Goal: Find specific page/section: Find specific page/section

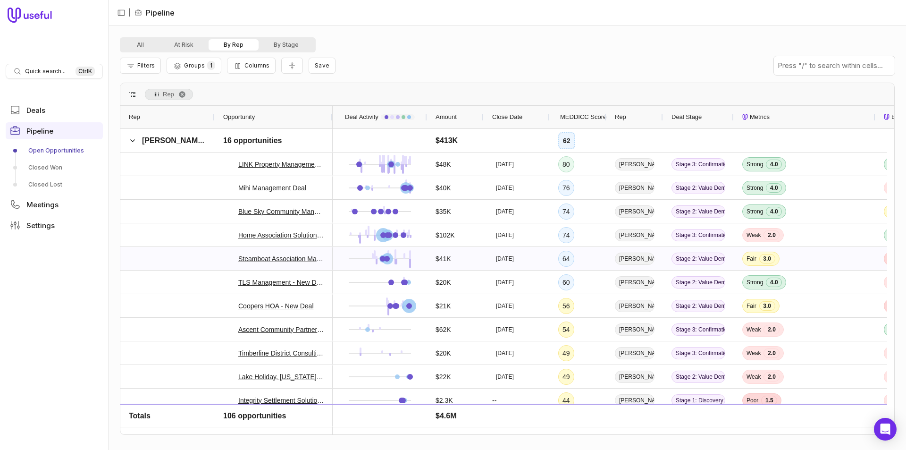
scroll to position [2264, 0]
